Goal: Contribute content: Add original content to the website for others to see

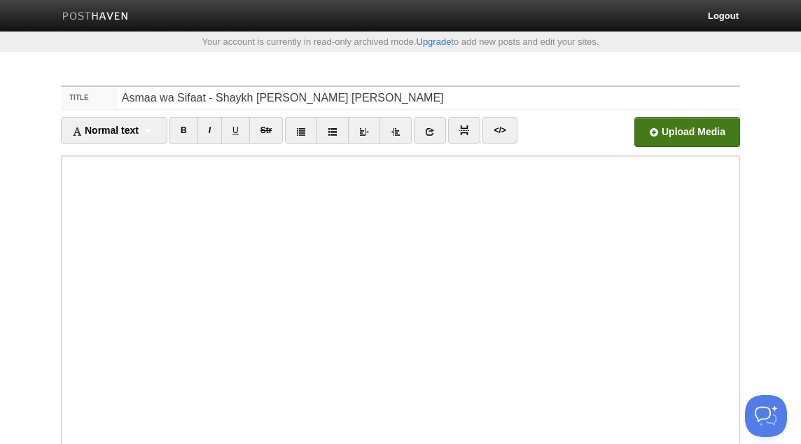
click at [691, 133] on input "file" at bounding box center [264, 135] width 1059 height 71
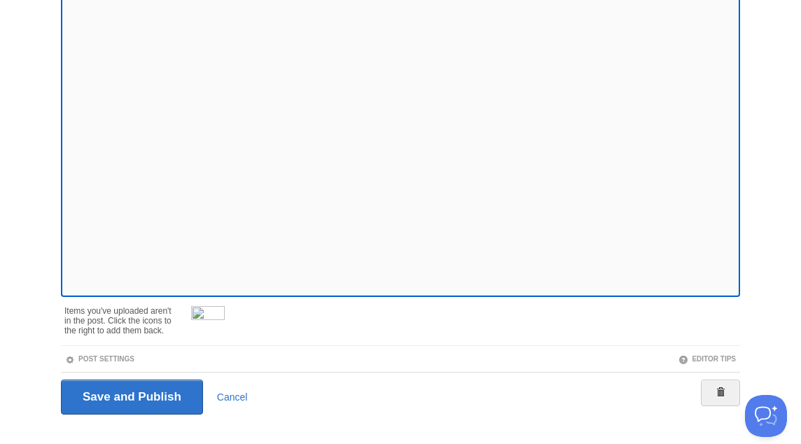
scroll to position [217, 0]
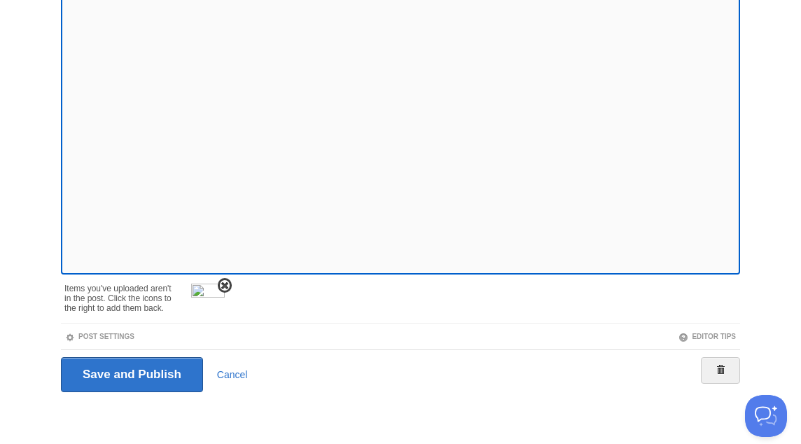
click at [222, 282] on span at bounding box center [225, 286] width 10 height 10
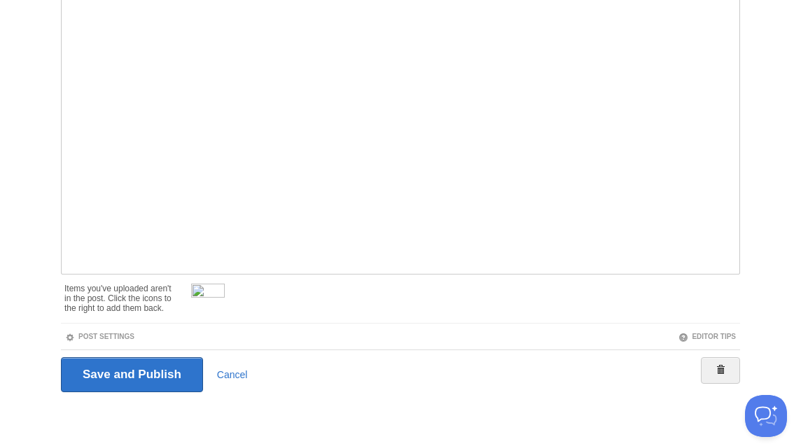
scroll to position [168, 0]
click at [130, 332] on link "Post Settings" at bounding box center [99, 336] width 69 height 8
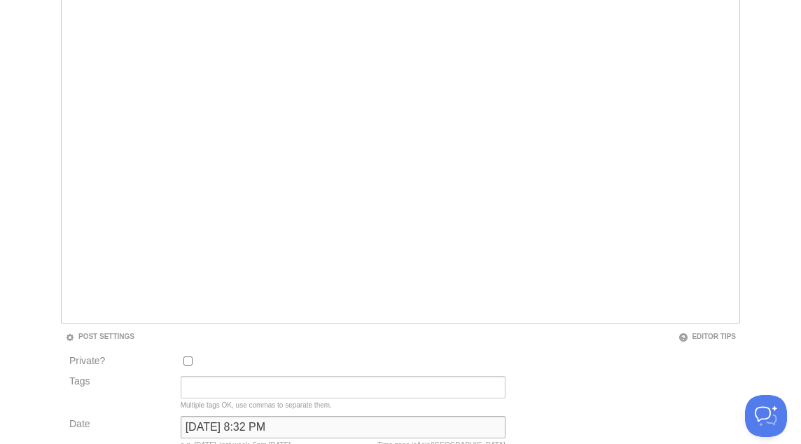
click at [207, 423] on input "[DATE] 8:32 PM" at bounding box center [343, 427] width 325 height 22
type input "now"
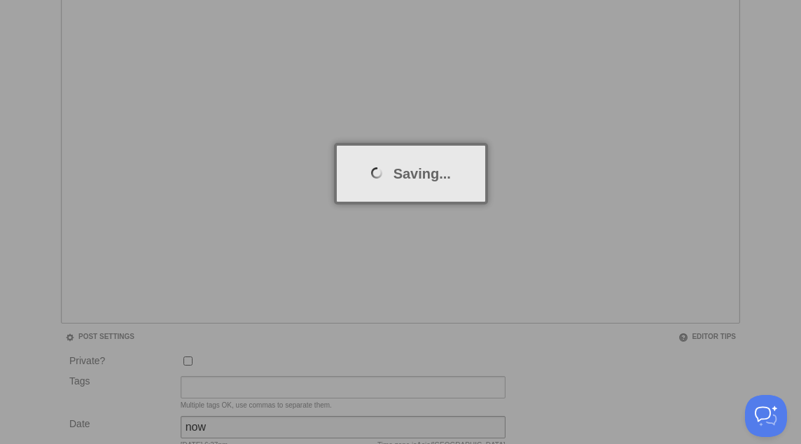
scroll to position [73, 0]
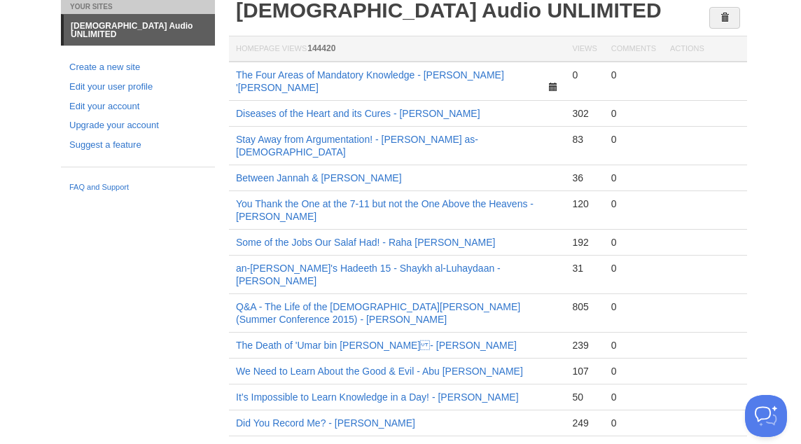
click at [398, 45] on th "Homepage Views 144420" at bounding box center [397, 49] width 336 height 26
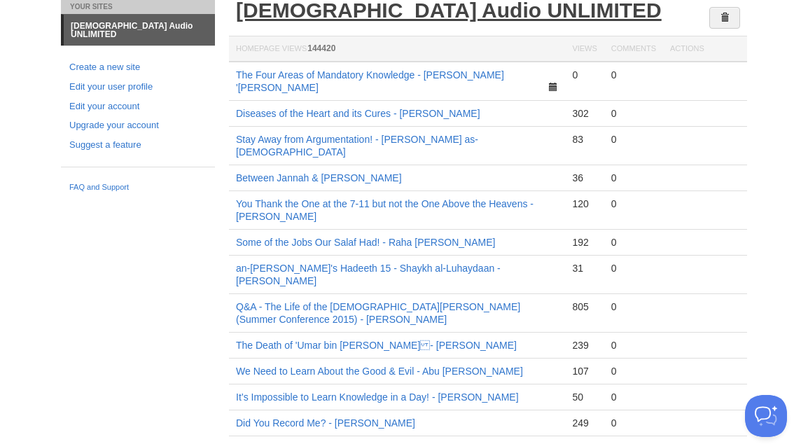
click at [405, 13] on link "[DEMOGRAPHIC_DATA] Audio UNLIMITED" at bounding box center [448, 10] width 425 height 23
